Goal: Find specific page/section: Find specific page/section

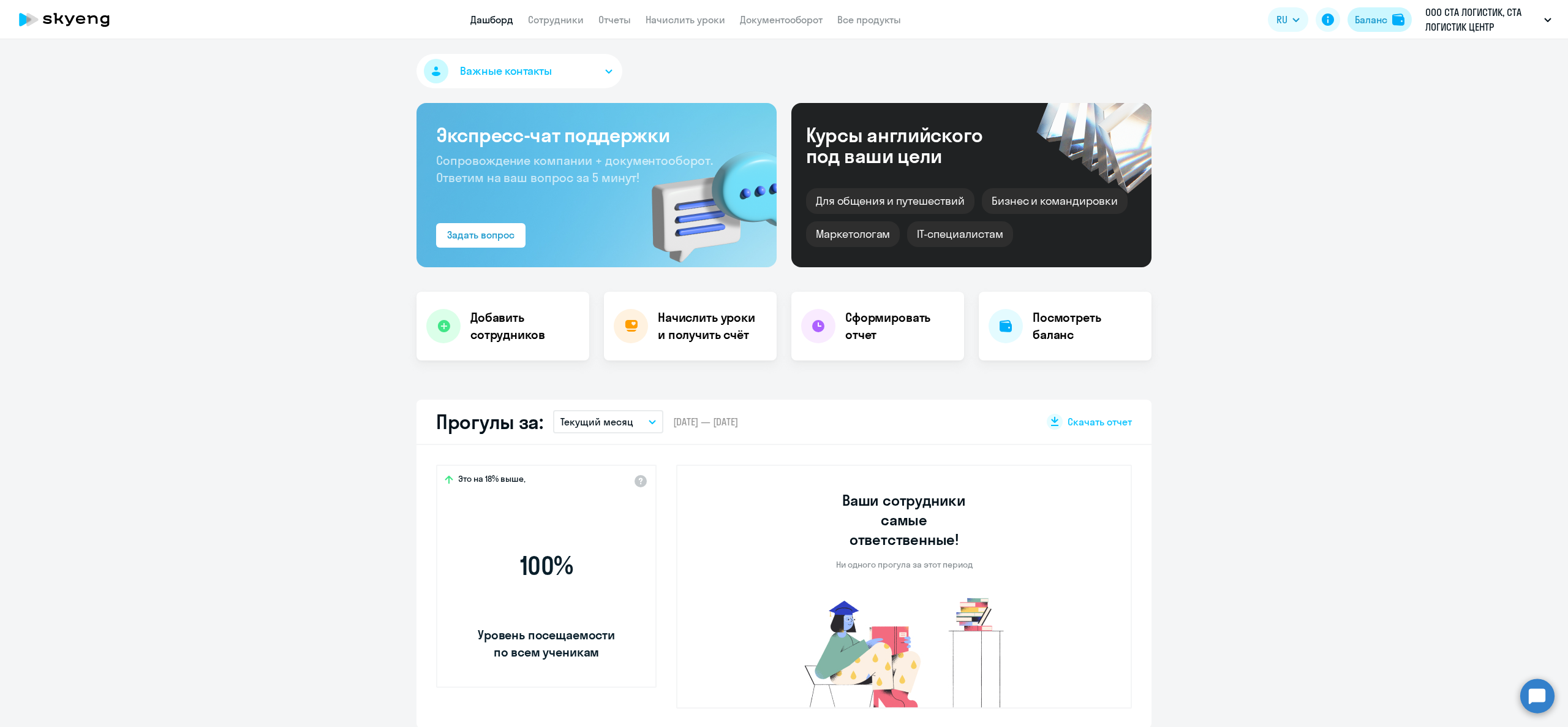
click at [1357, 27] on button "Баланс" at bounding box center [1379, 19] width 64 height 24
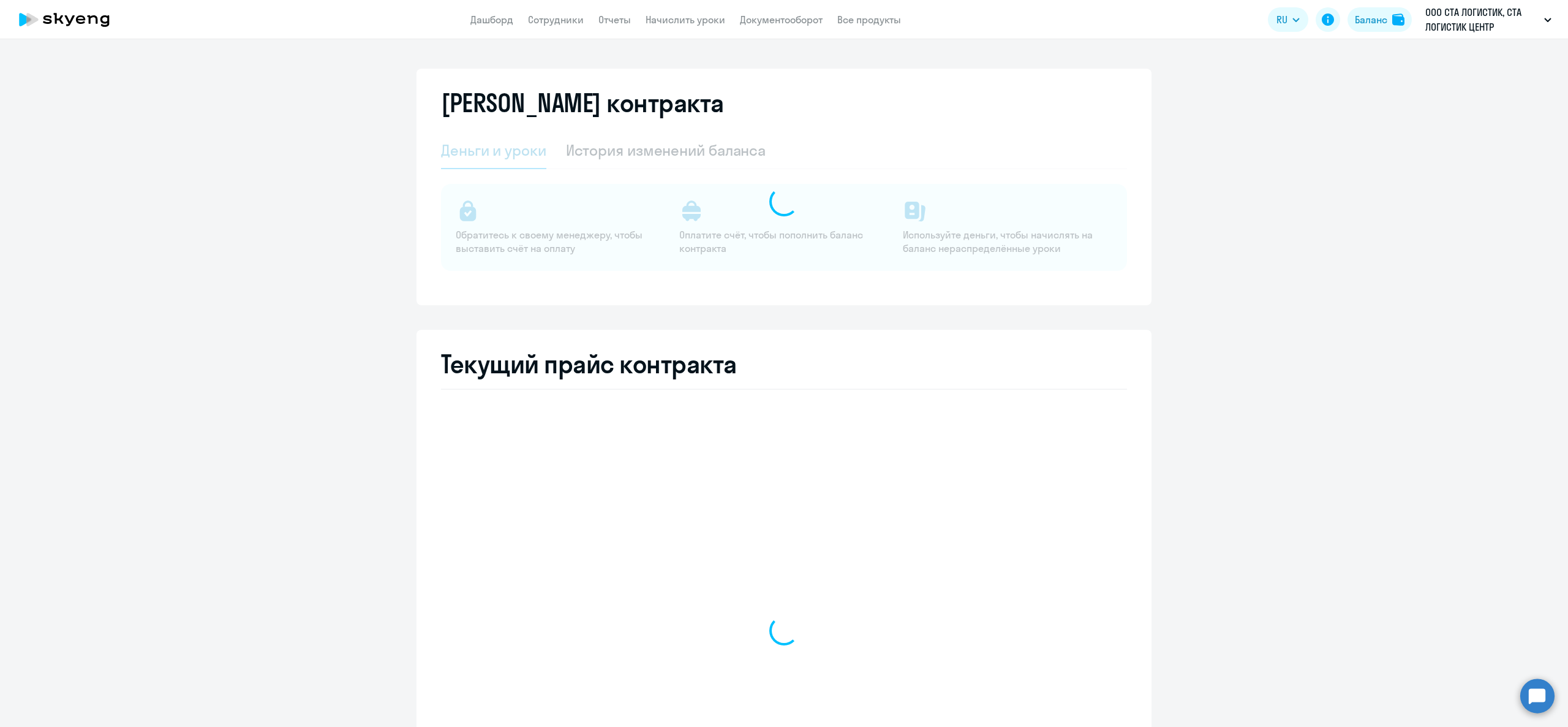
select select "english_adult_not_native_speaker"
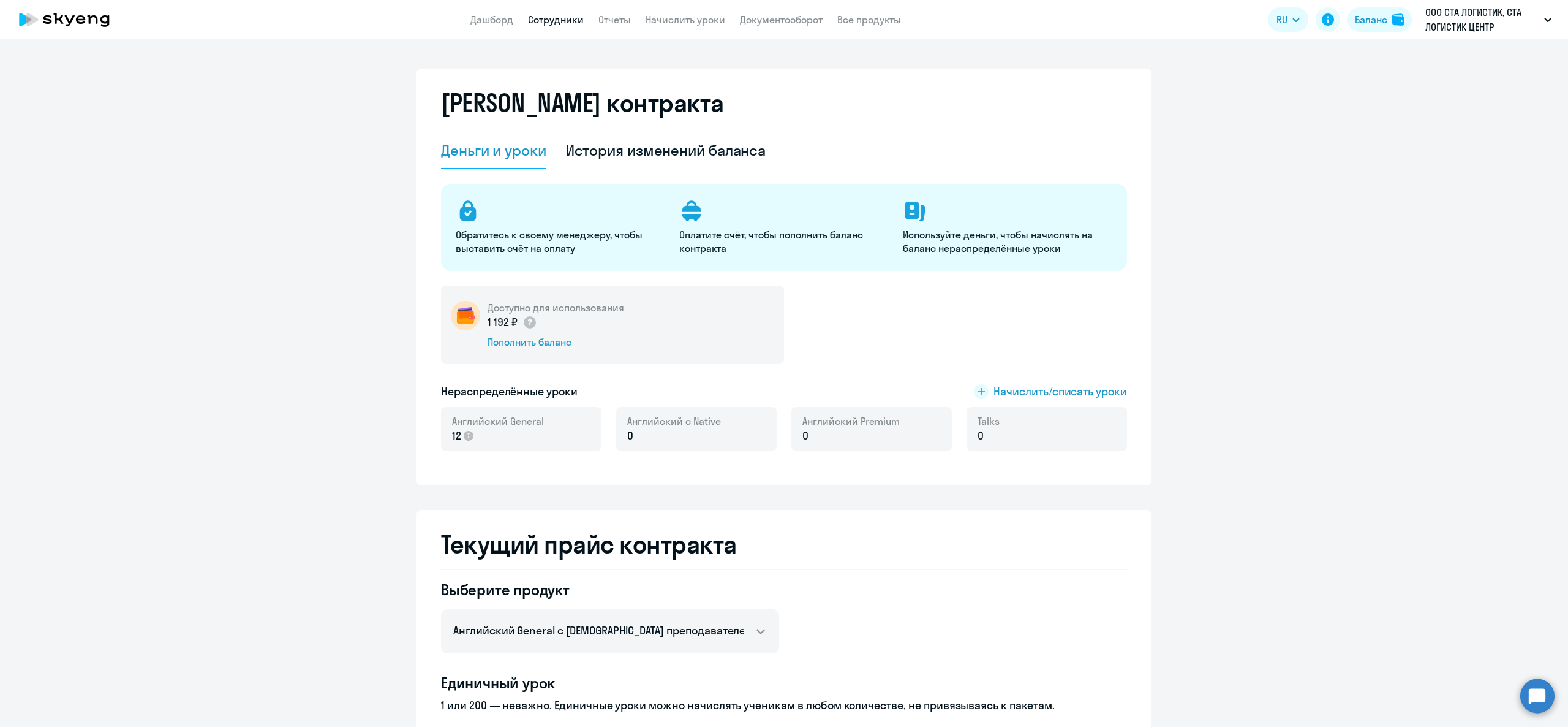
click at [538, 17] on link "Сотрудники" at bounding box center [556, 19] width 56 height 13
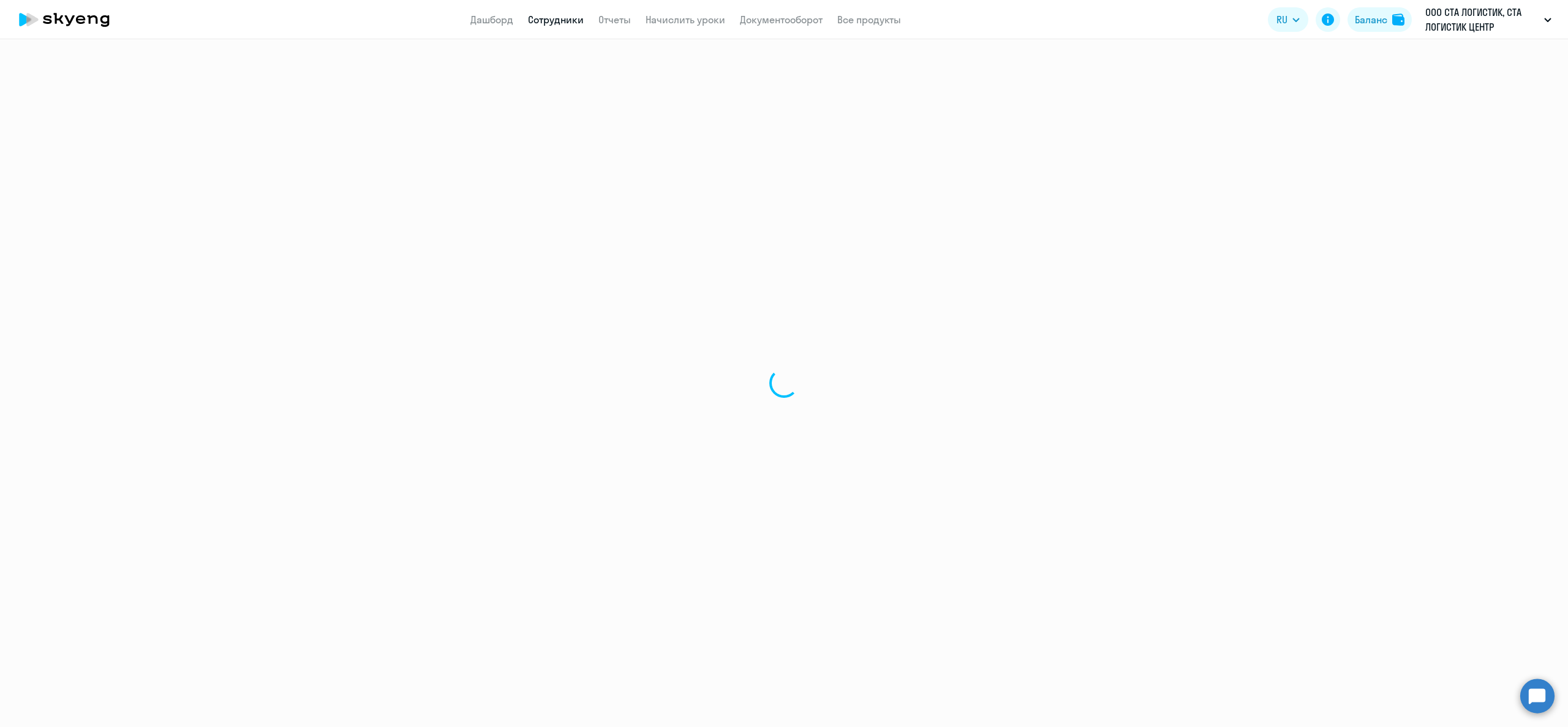
select select "30"
